Goal: Register for event/course

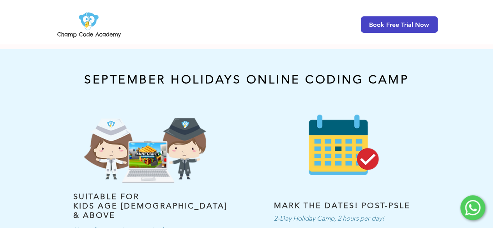
click at [382, 28] on span "Book Free Trial Now" at bounding box center [399, 24] width 77 height 16
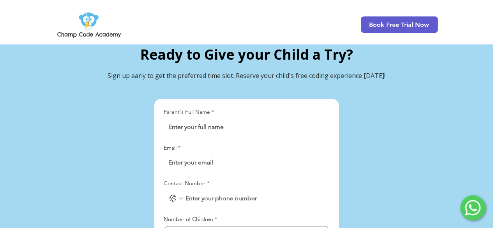
scroll to position [1764, 0]
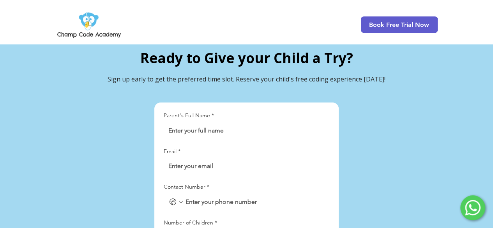
click at [189, 123] on input "Parent's Full Name *" at bounding box center [244, 131] width 161 height 16
type input "[PERSON_NAME]"
type input "[EMAIL_ADDRESS][DOMAIN_NAME]"
type input "81134011"
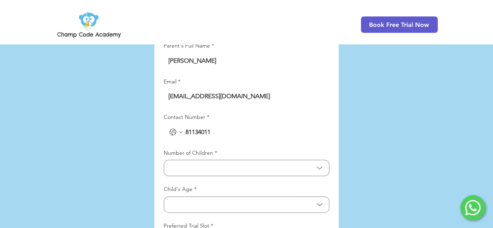
scroll to position [1847, 0]
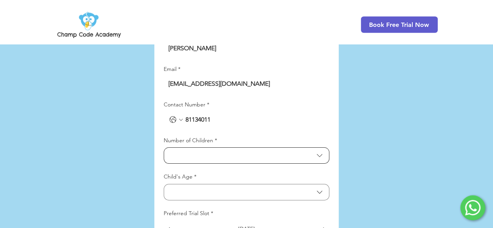
click at [320, 151] on icon "Number of Children" at bounding box center [319, 155] width 9 height 9
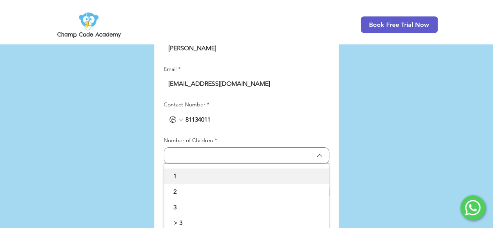
click at [207, 171] on span "1" at bounding box center [247, 175] width 156 height 9
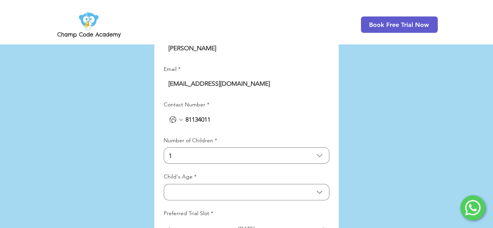
click at [207, 173] on div "Child's Age *" at bounding box center [247, 178] width 166 height 11
click at [207, 188] on span "Child's Age" at bounding box center [241, 191] width 145 height 7
click at [209, 224] on span "Over [DEMOGRAPHIC_DATA]" at bounding box center [247, 228] width 156 height 9
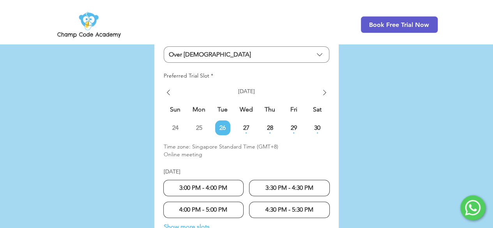
scroll to position [1987, 0]
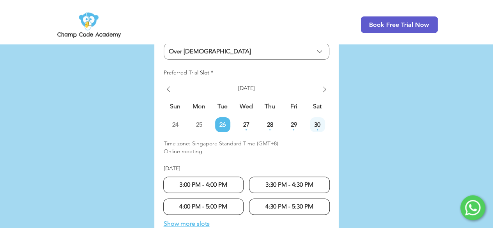
click at [319, 122] on span "30" at bounding box center [317, 125] width 15 height 6
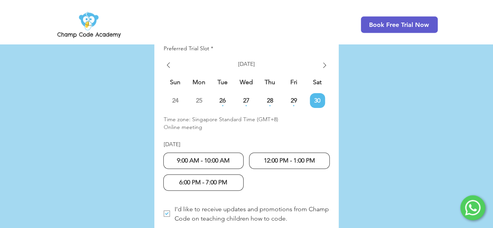
scroll to position [2015, 0]
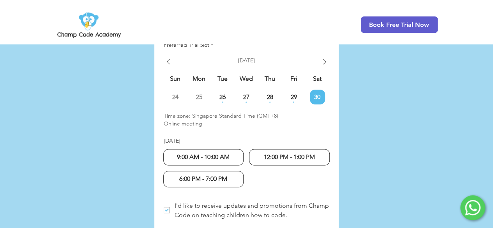
click at [292, 149] on div "12:00 PM - 1:00 PM" at bounding box center [289, 157] width 81 height 16
radio input "true"
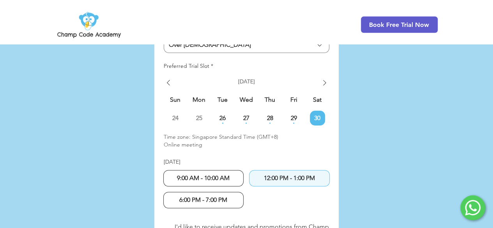
scroll to position [1990, 0]
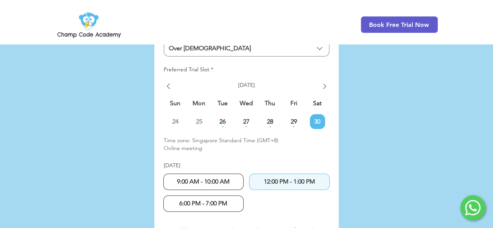
click at [221, 178] on span "9:00 AM - 10:00 AM" at bounding box center [203, 181] width 53 height 7
radio input "true"
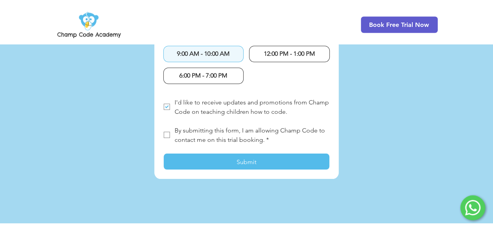
scroll to position [2121, 0]
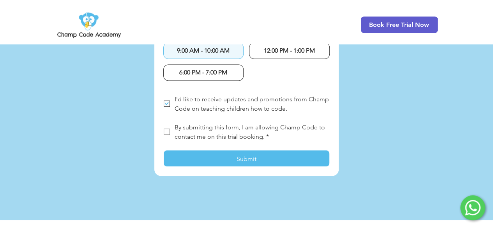
click at [165, 101] on icon "LP Lead Form" at bounding box center [167, 104] width 6 height 6
click at [164, 104] on input "I'd like to receive updates and promotions from Champ Code on teaching children…" at bounding box center [163, 104] width 0 height 0
click at [165, 101] on span "LP Lead Form" at bounding box center [167, 104] width 6 height 6
click at [164, 104] on input "I'd like to receive updates and promotions from Champ Code on teaching children…" at bounding box center [163, 104] width 0 height 0
checkbox input "true"
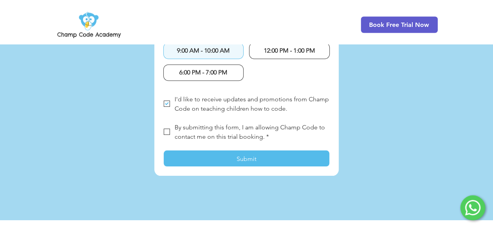
click at [165, 122] on label "By submitting this form, I am allowing Champ Code to contact me on this trial b…" at bounding box center [247, 131] width 166 height 19
click at [164, 132] on input "By submitting this form, I am allowing Champ Code to contact me on this trial b…" at bounding box center [163, 132] width 0 height 0
checkbox input "true"
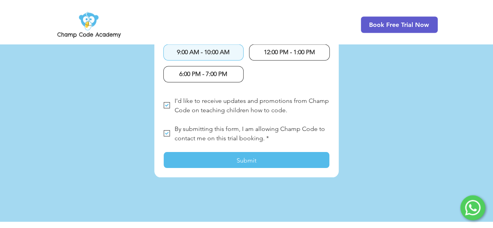
scroll to position [2104, 0]
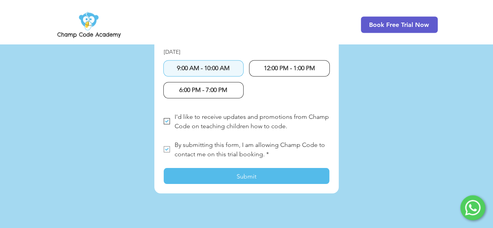
click at [233, 168] on button "Submit" at bounding box center [247, 176] width 166 height 16
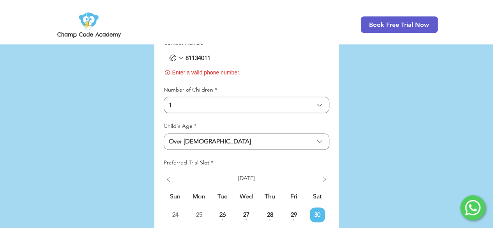
scroll to position [1879, 0]
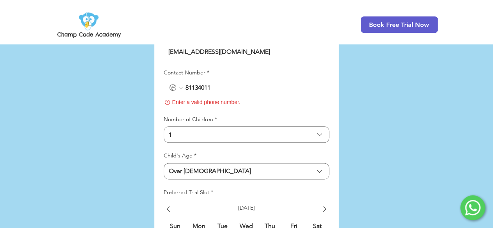
click at [182, 85] on icon "Contact Number. Phone. Select a country code" at bounding box center [181, 88] width 6 height 6
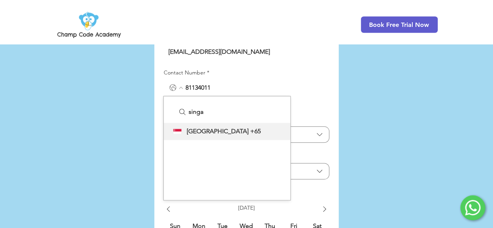
type input "singa"
click at [203, 123] on div "[GEOGRAPHIC_DATA] [GEOGRAPHIC_DATA] +65" at bounding box center [227, 131] width 127 height 17
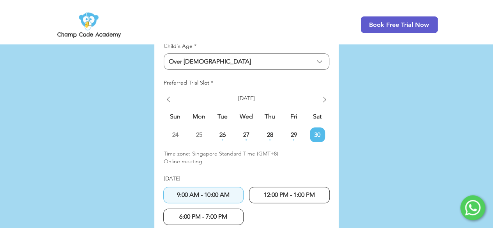
scroll to position [1987, 0]
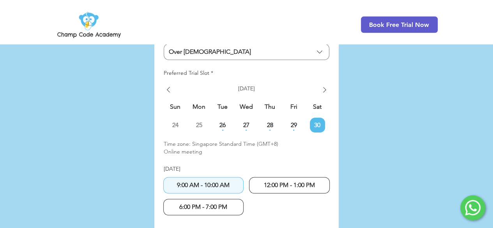
click at [220, 203] on span "6:00 PM - 7:00 PM" at bounding box center [203, 206] width 48 height 7
radio input "false"
radio input "true"
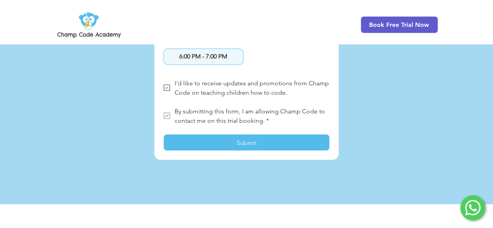
scroll to position [2147, 0]
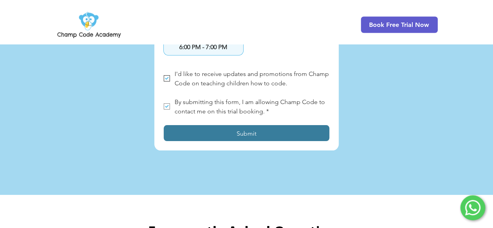
click at [243, 125] on button "Submit" at bounding box center [247, 133] width 166 height 16
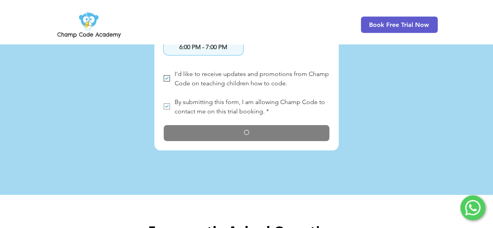
checkbox input "false"
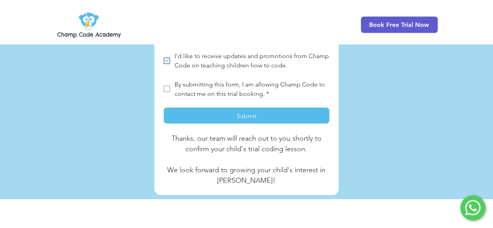
scroll to position [2175, 0]
